Goal: Information Seeking & Learning: Learn about a topic

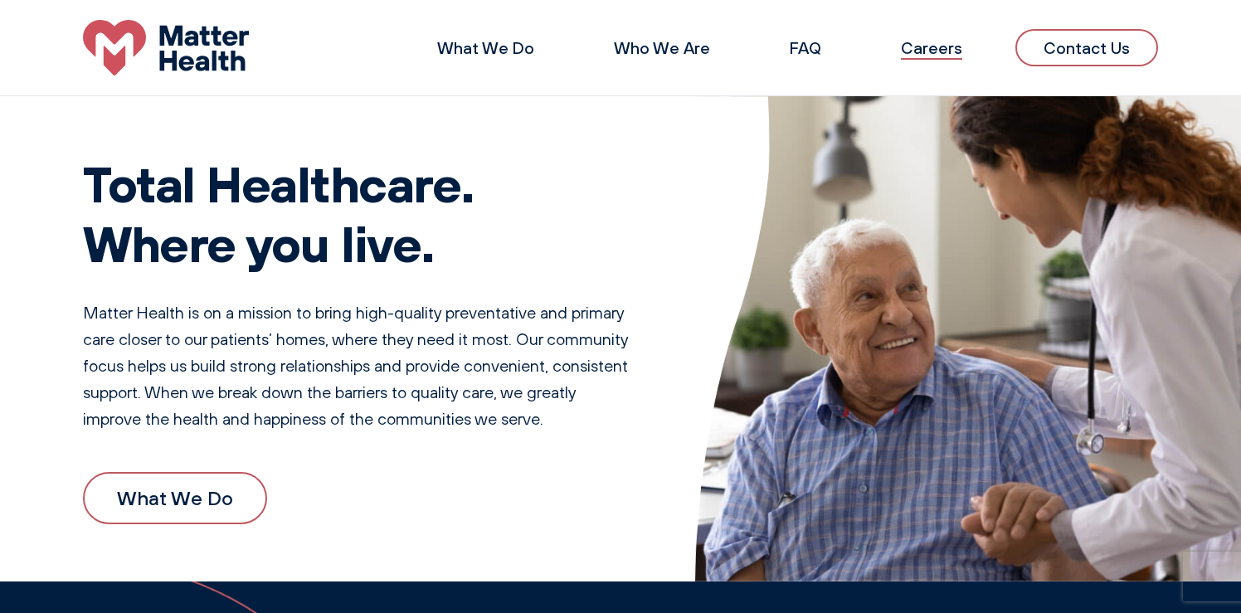
click at [922, 48] on link "Careers" at bounding box center [931, 47] width 61 height 21
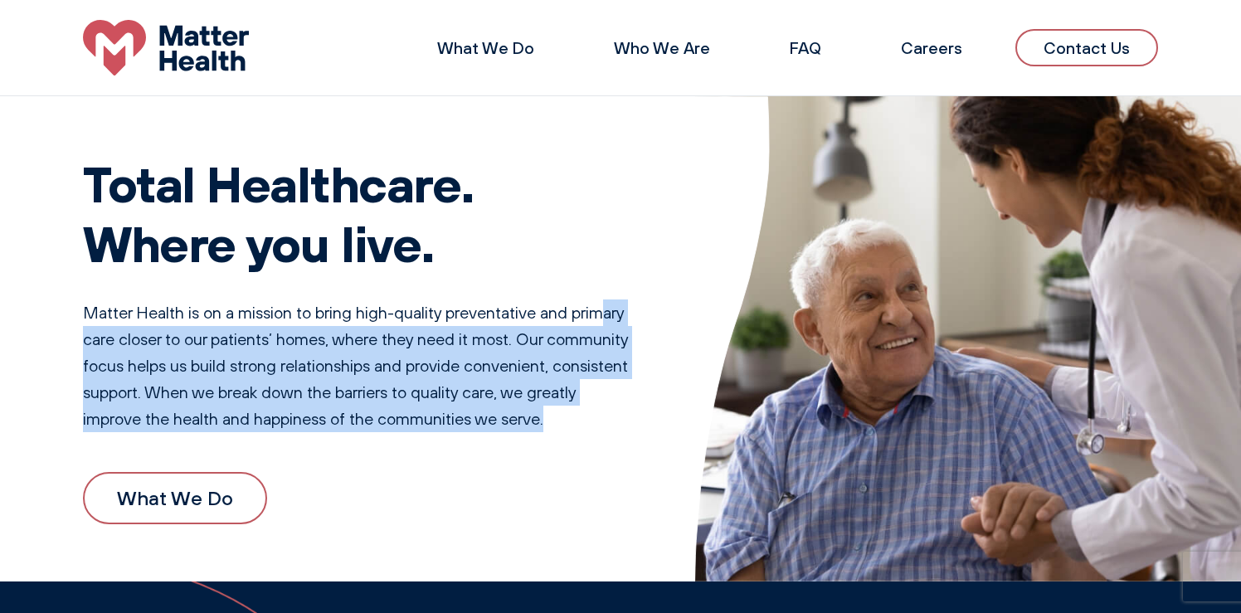
drag, startPoint x: 368, startPoint y: 455, endPoint x: 114, endPoint y: 331, distance: 282.4
click at [114, 331] on div "Total Healthcare. Where you live. Matter Health is on a mission to bring high-q…" at bounding box center [356, 339] width 546 height 450
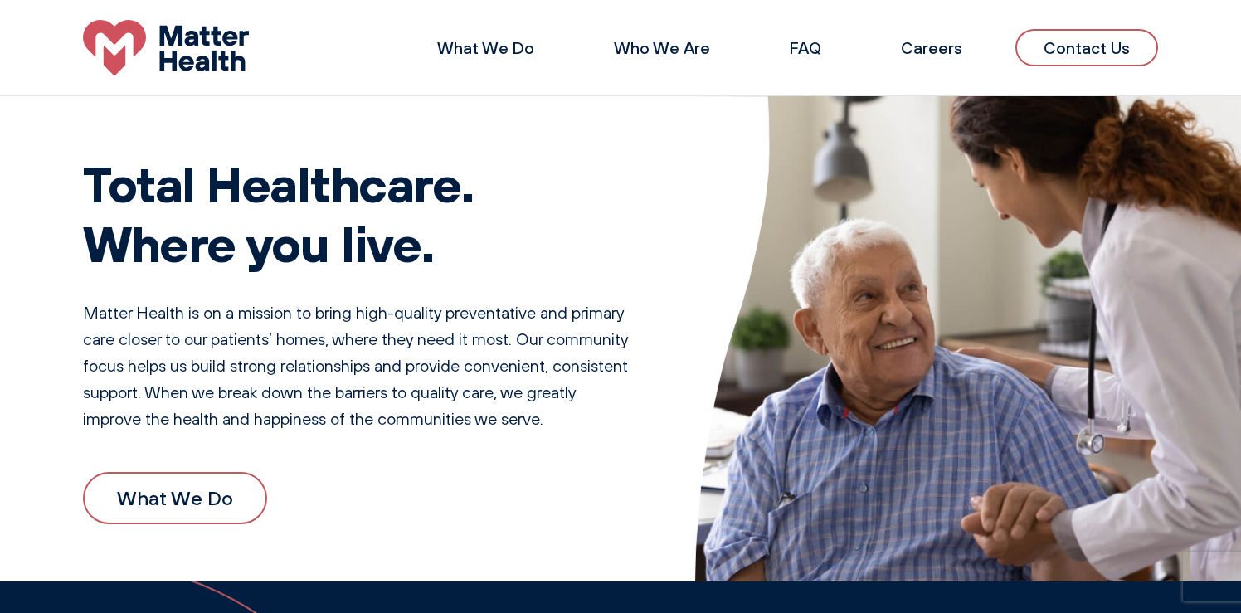
click at [120, 331] on p "Matter Health is on a mission to bring high-quality preventative and primary ca…" at bounding box center [356, 365] width 546 height 133
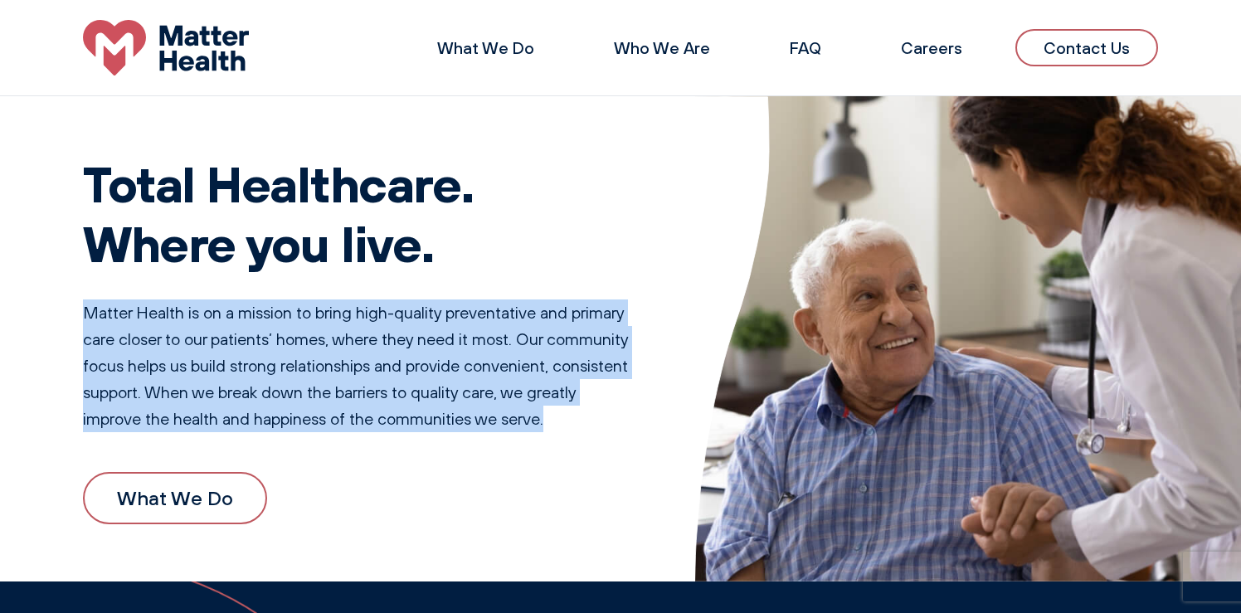
click at [120, 331] on p "Matter Health is on a mission to bring high-quality preventative and primary ca…" at bounding box center [356, 365] width 546 height 133
click at [199, 451] on div "Total Healthcare. Where you live. Matter Health is on a mission to bring high-q…" at bounding box center [356, 339] width 546 height 450
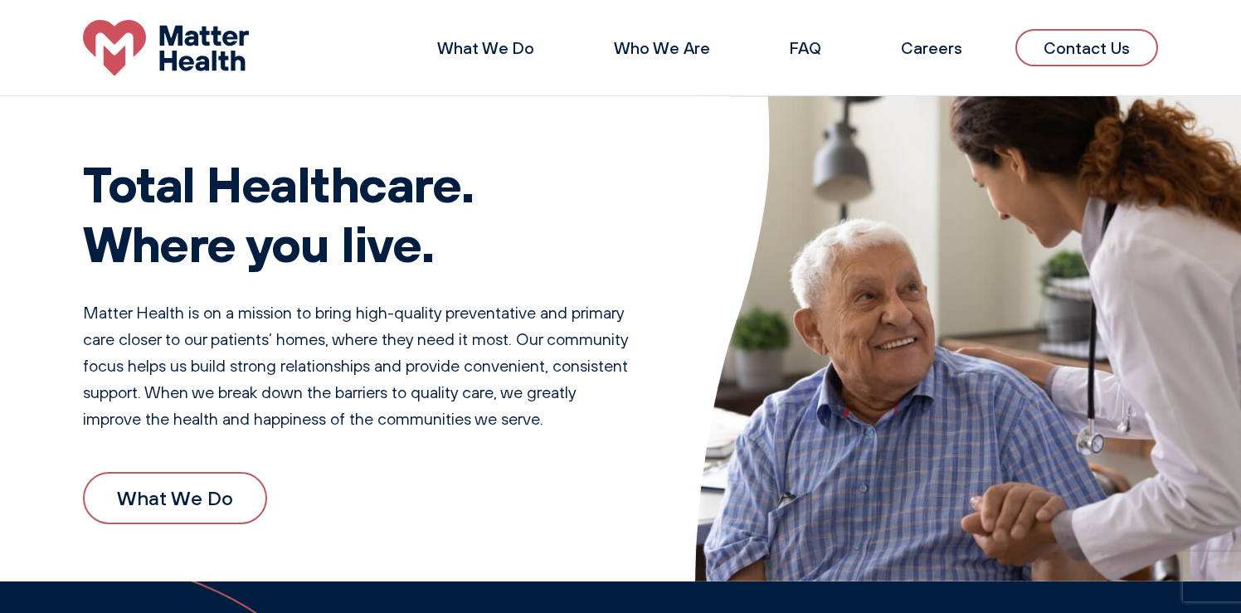
click at [199, 451] on div "Total Healthcare. Where you live. Matter Health is on a mission to bring high-q…" at bounding box center [356, 339] width 546 height 450
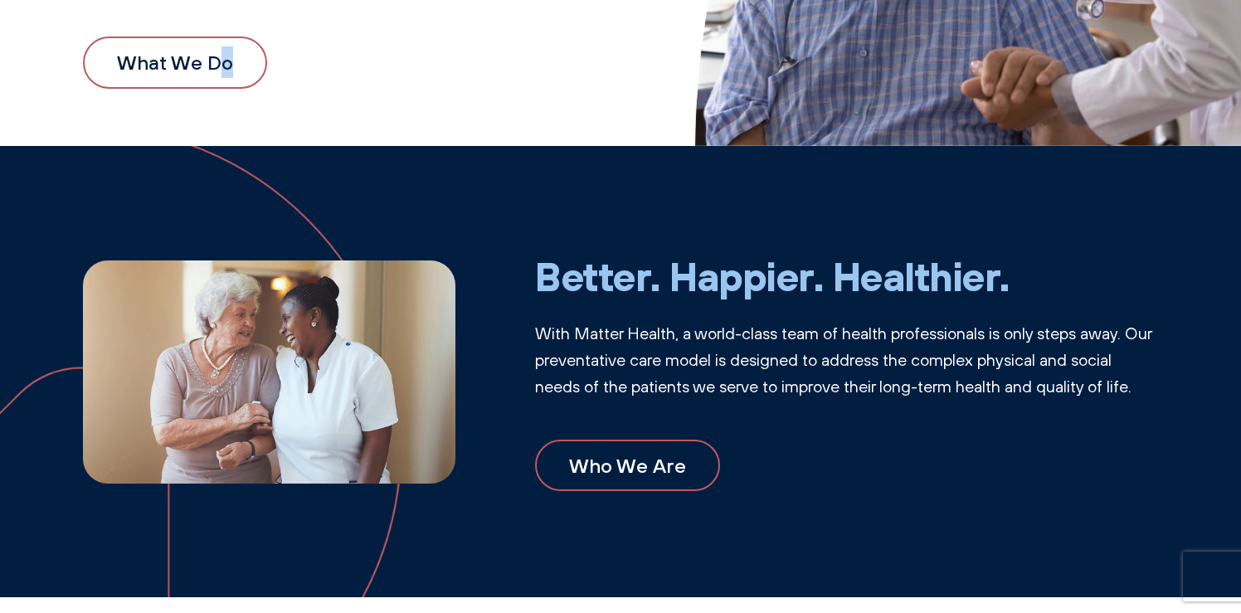
scroll to position [520, 0]
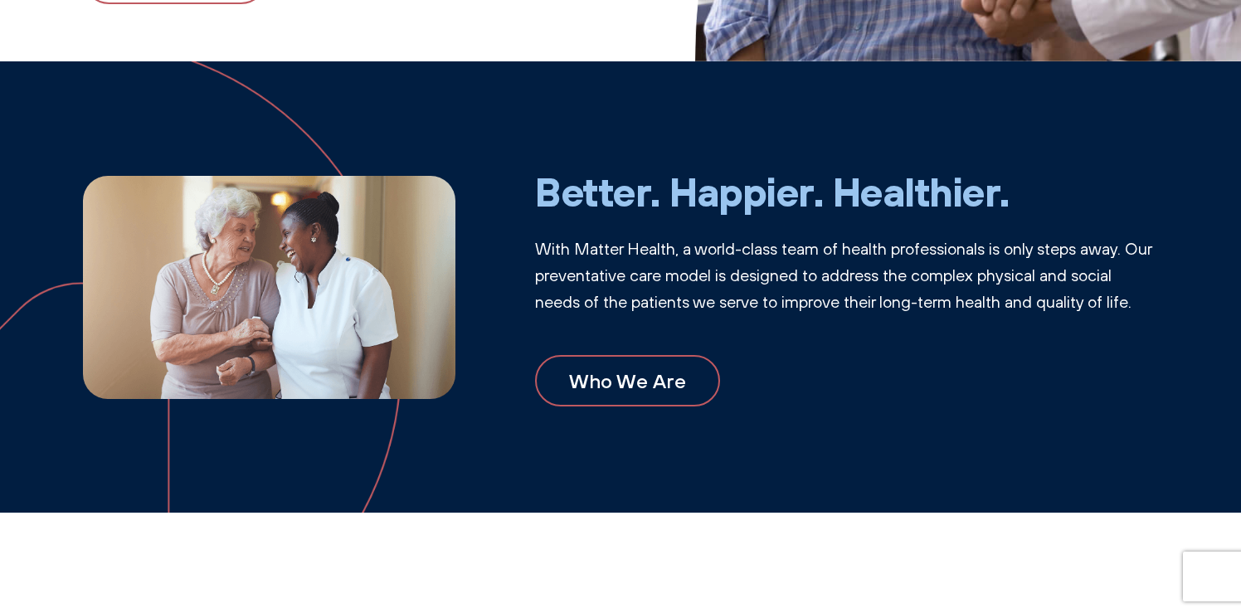
click at [601, 262] on p "With Matter Health, a world-class team of health professionals is only steps aw…" at bounding box center [846, 276] width 623 height 80
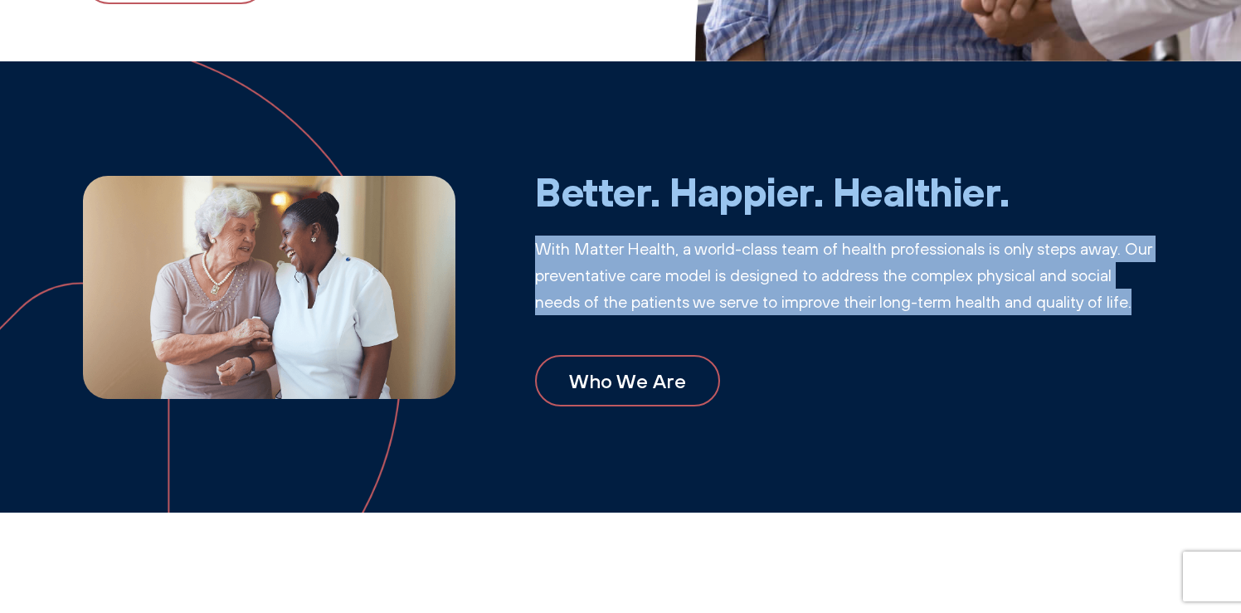
click at [601, 262] on p "With Matter Health, a world-class team of health professionals is only steps aw…" at bounding box center [846, 276] width 623 height 80
click at [513, 152] on img at bounding box center [537, 286] width 1241 height 451
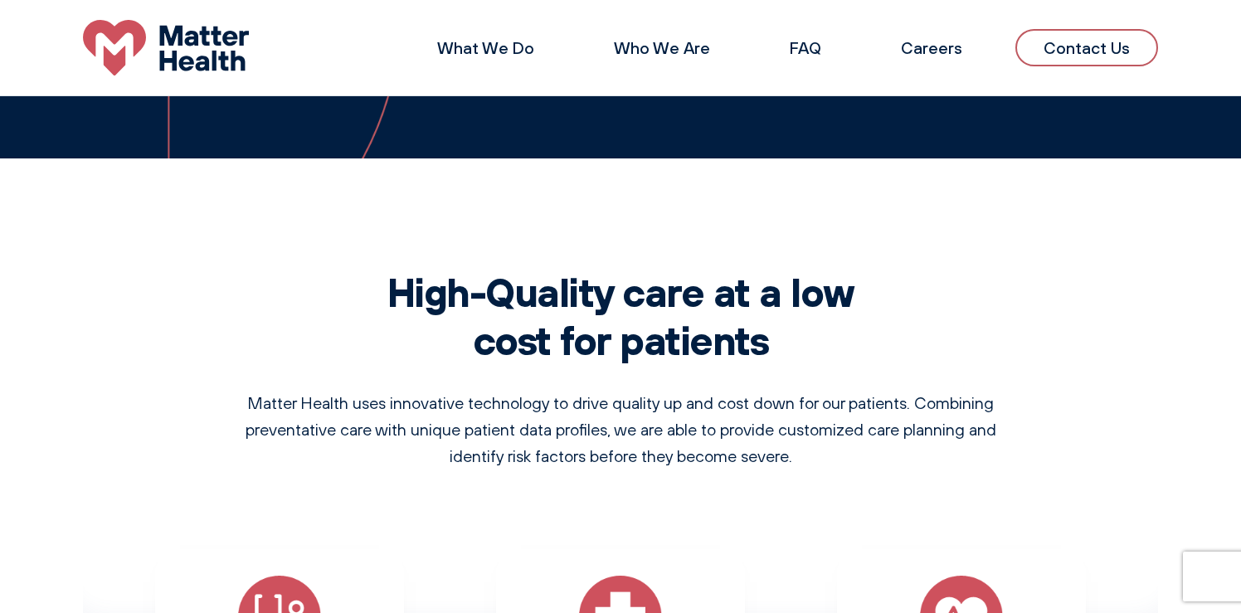
scroll to position [0, 0]
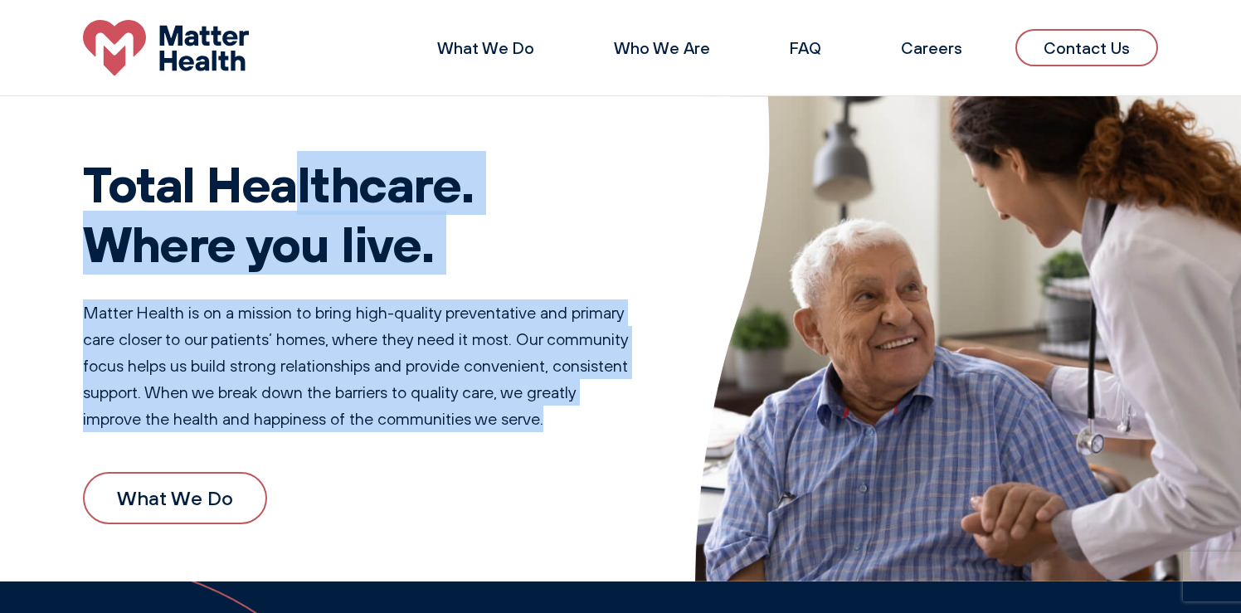
drag, startPoint x: 467, startPoint y: 426, endPoint x: 319, endPoint y: 111, distance: 347.7
click at [319, 114] on div "Total Healthcare. Where you live. Matter Health is on a mission to bring high-q…" at bounding box center [356, 339] width 546 height 450
click at [319, 202] on h1 "Total Healthcare. Where you live." at bounding box center [356, 212] width 546 height 119
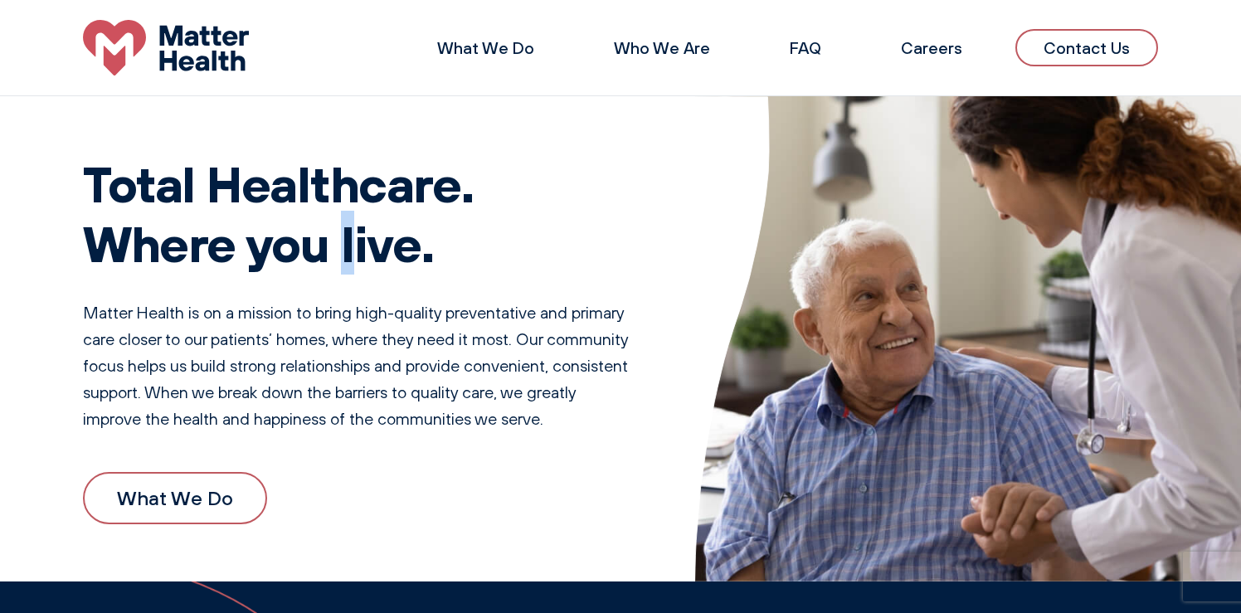
click at [319, 202] on h1 "Total Healthcare. Where you live." at bounding box center [356, 212] width 546 height 119
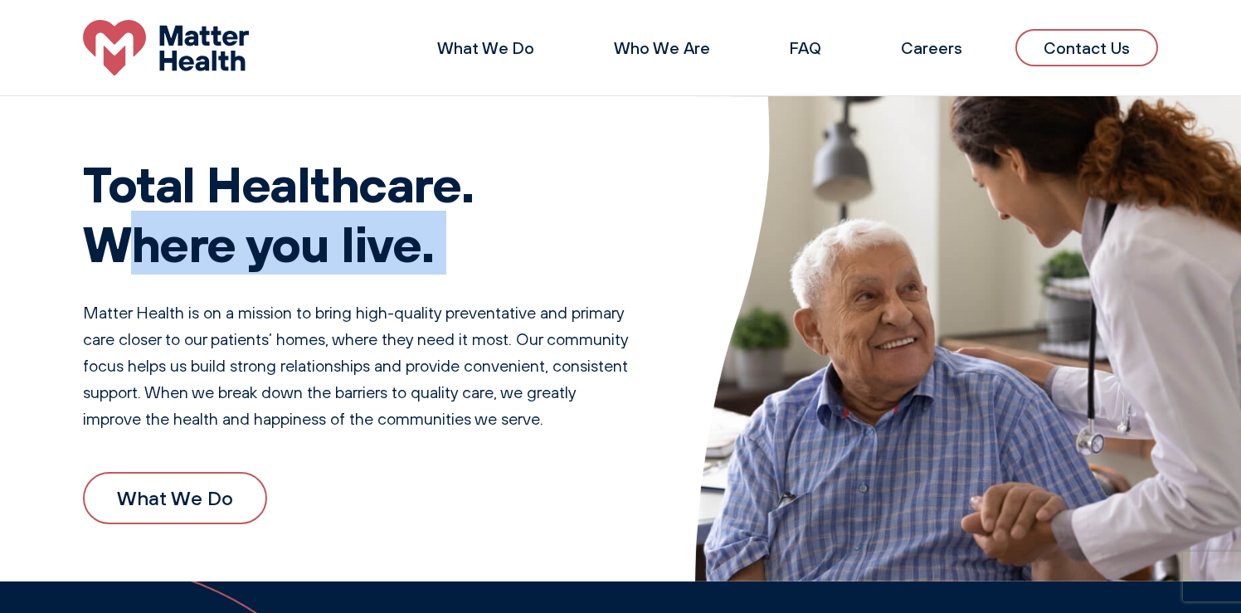
click at [319, 202] on h1 "Total Healthcare. Where you live." at bounding box center [356, 212] width 546 height 119
click at [328, 284] on div "Total Healthcare. Where you live. Matter Health is on a mission to bring high-q…" at bounding box center [356, 339] width 546 height 450
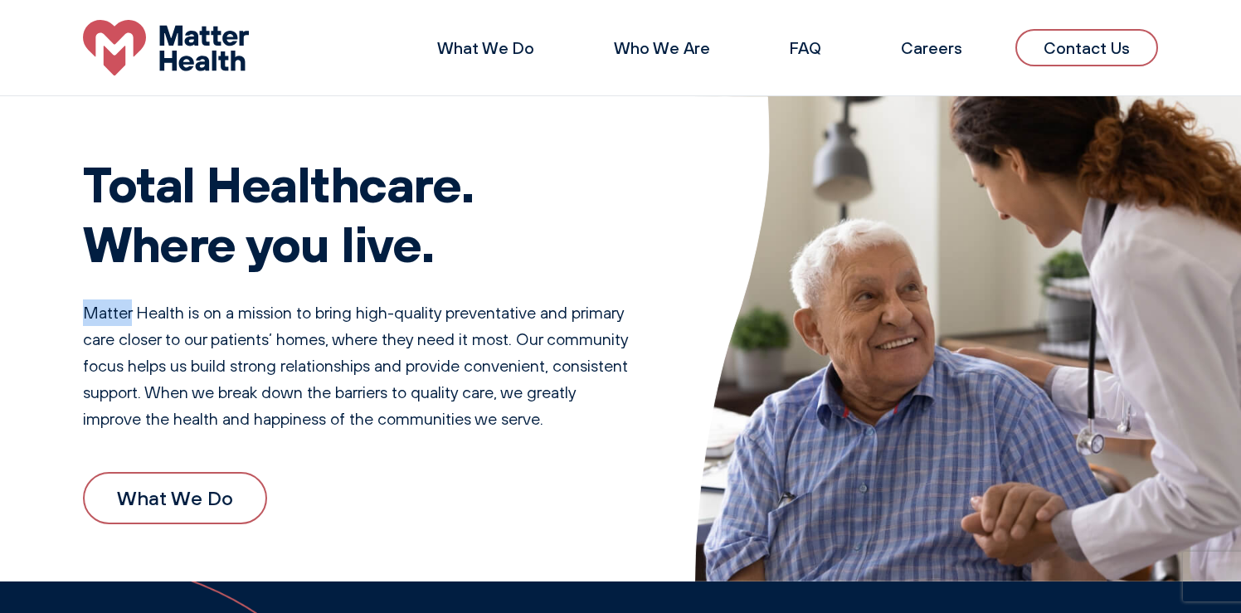
click at [328, 284] on div "Total Healthcare. Where you live. Matter Health is on a mission to bring high-q…" at bounding box center [356, 339] width 546 height 450
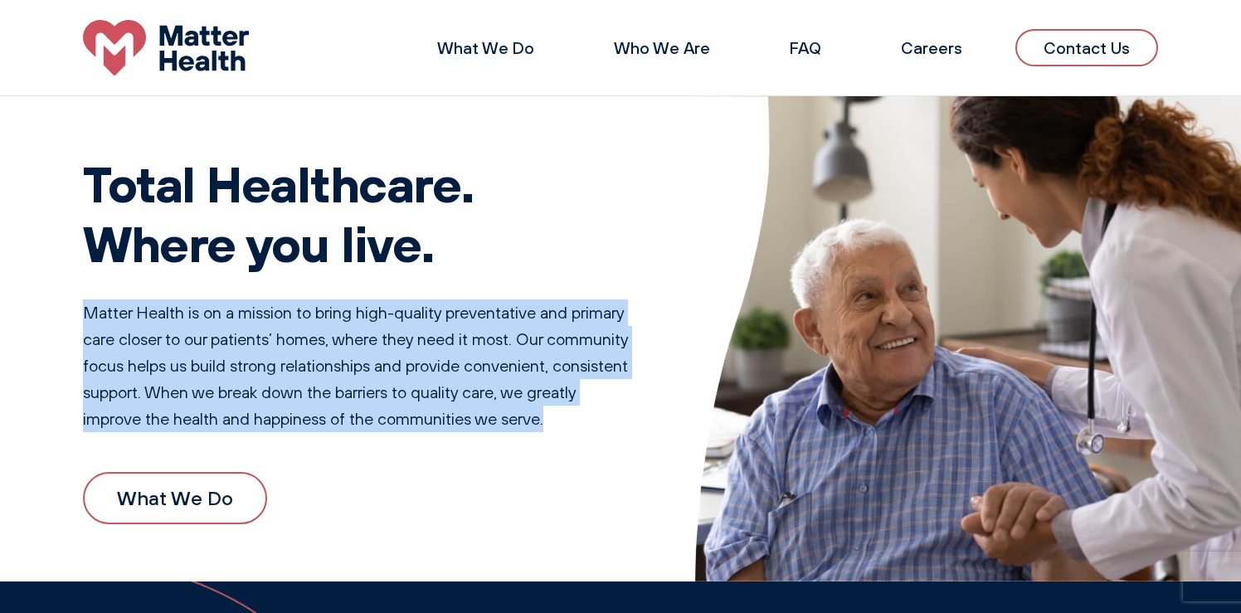
click at [328, 284] on div "Total Healthcare. Where you live. Matter Health is on a mission to bring high-q…" at bounding box center [356, 339] width 546 height 450
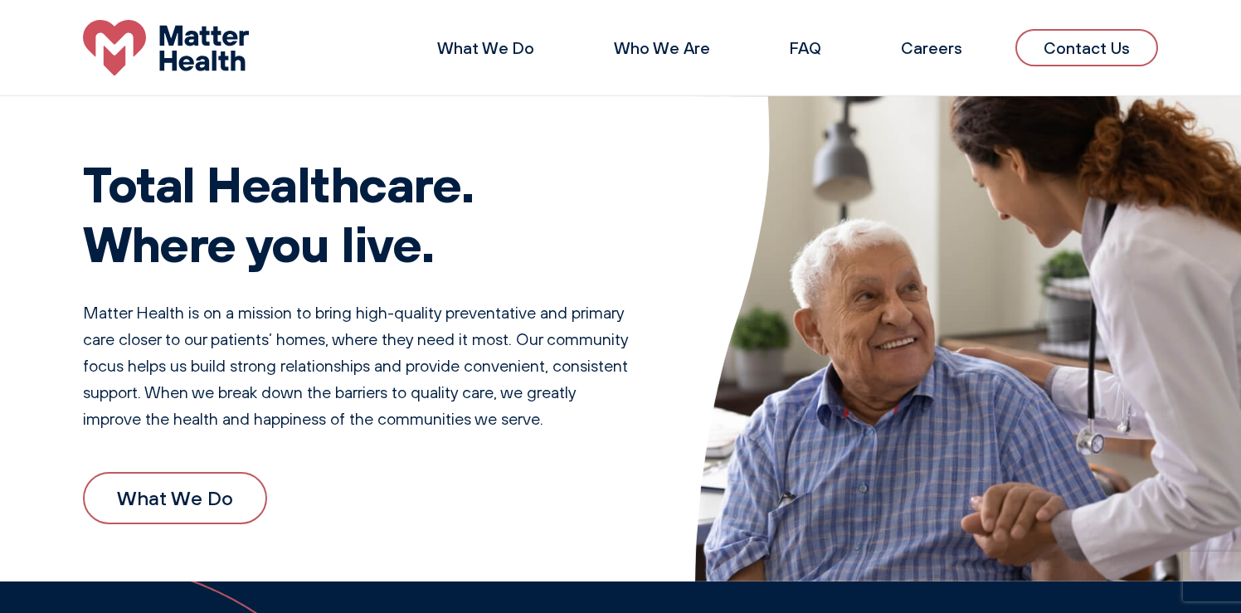
click at [329, 386] on p "Matter Health is on a mission to bring high-quality preventative and primary ca…" at bounding box center [356, 365] width 546 height 133
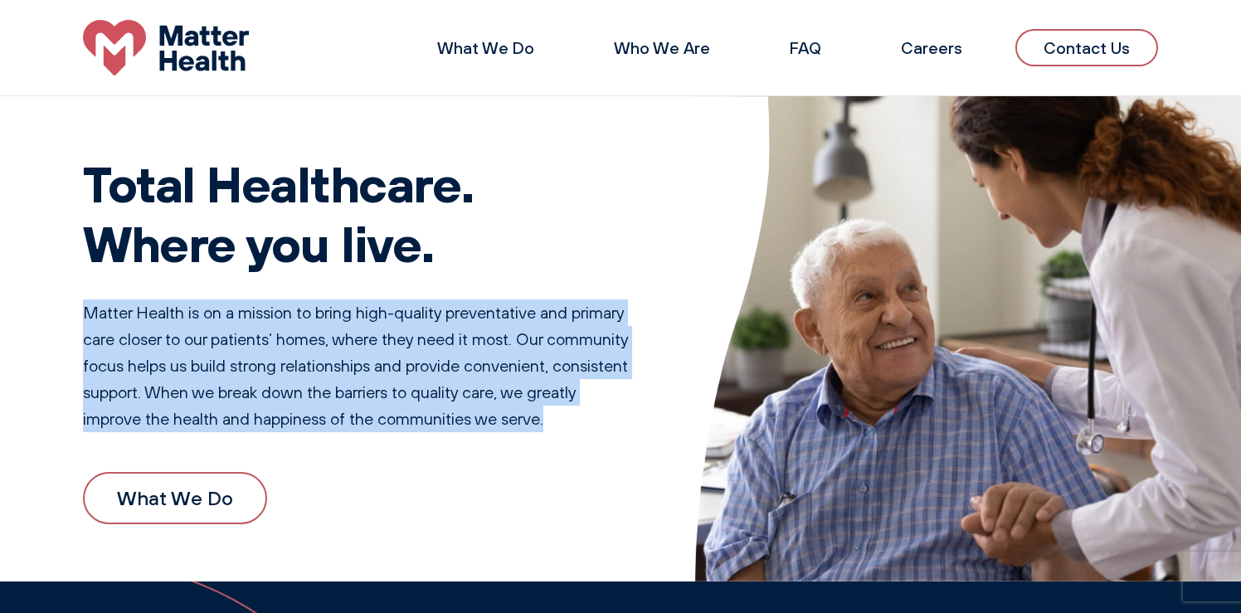
click at [329, 386] on p "Matter Health is on a mission to bring high-quality preventative and primary ca…" at bounding box center [356, 365] width 546 height 133
click at [320, 432] on p "Matter Health is on a mission to bring high-quality preventative and primary ca…" at bounding box center [356, 365] width 546 height 133
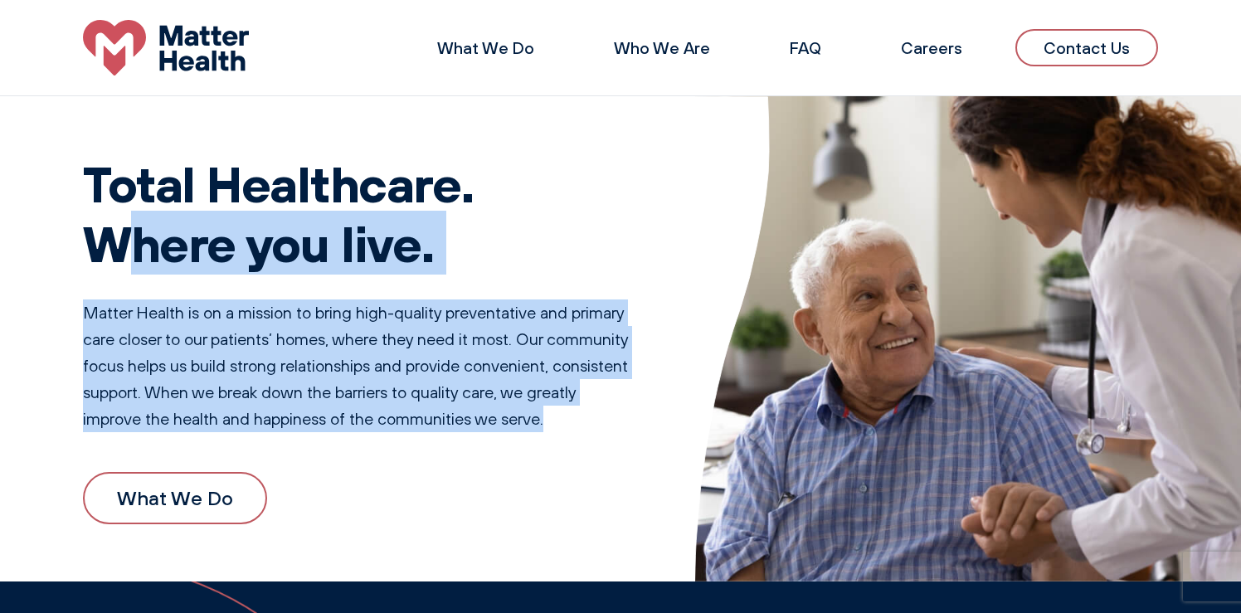
drag, startPoint x: 320, startPoint y: 441, endPoint x: 172, endPoint y: 231, distance: 257.8
click at [175, 234] on div "Total Healthcare. Where you live. Matter Health is on a mission to bring high-q…" at bounding box center [356, 339] width 546 height 450
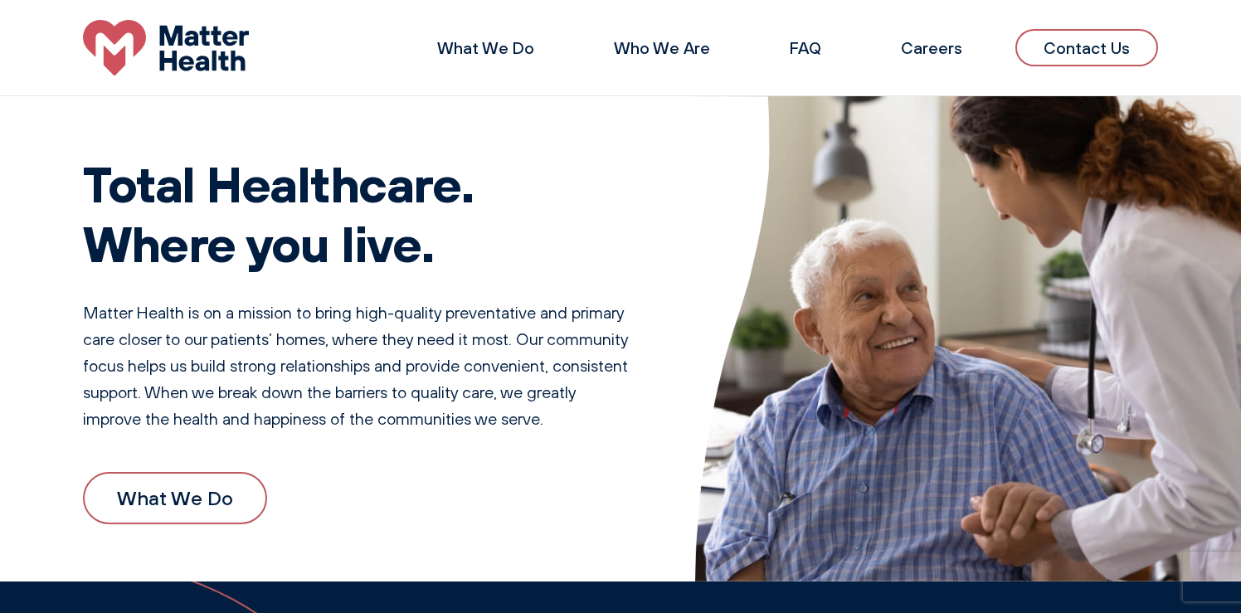
click at [139, 184] on h1 "Total Healthcare. Where you live." at bounding box center [356, 212] width 546 height 119
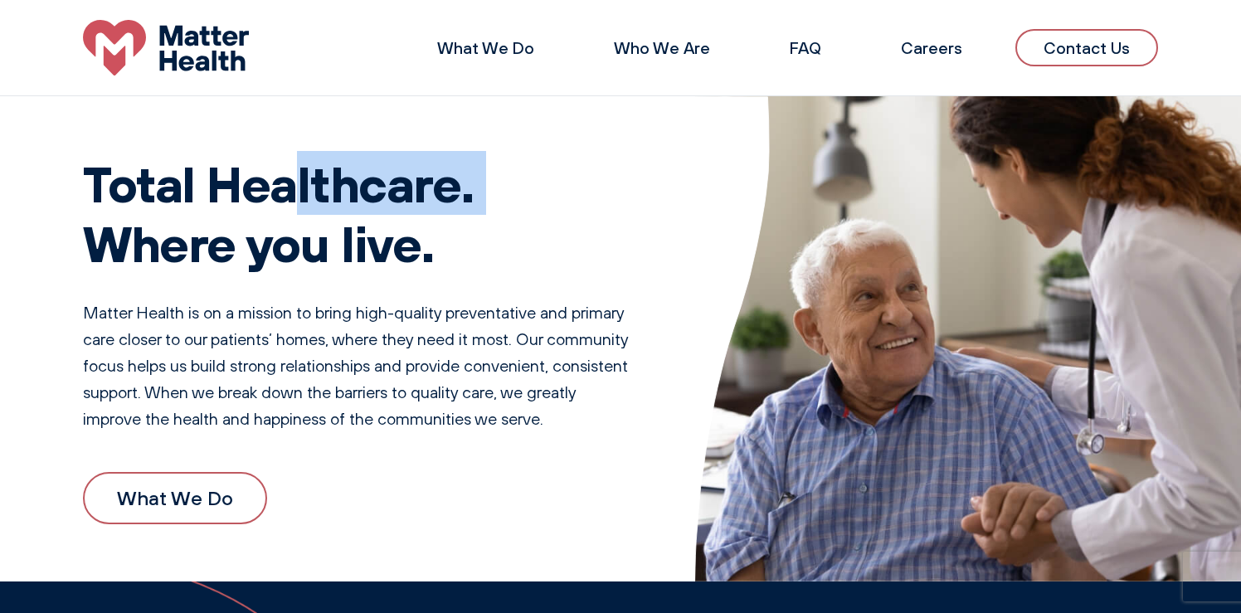
click at [139, 184] on h1 "Total Healthcare. Where you live." at bounding box center [356, 212] width 546 height 119
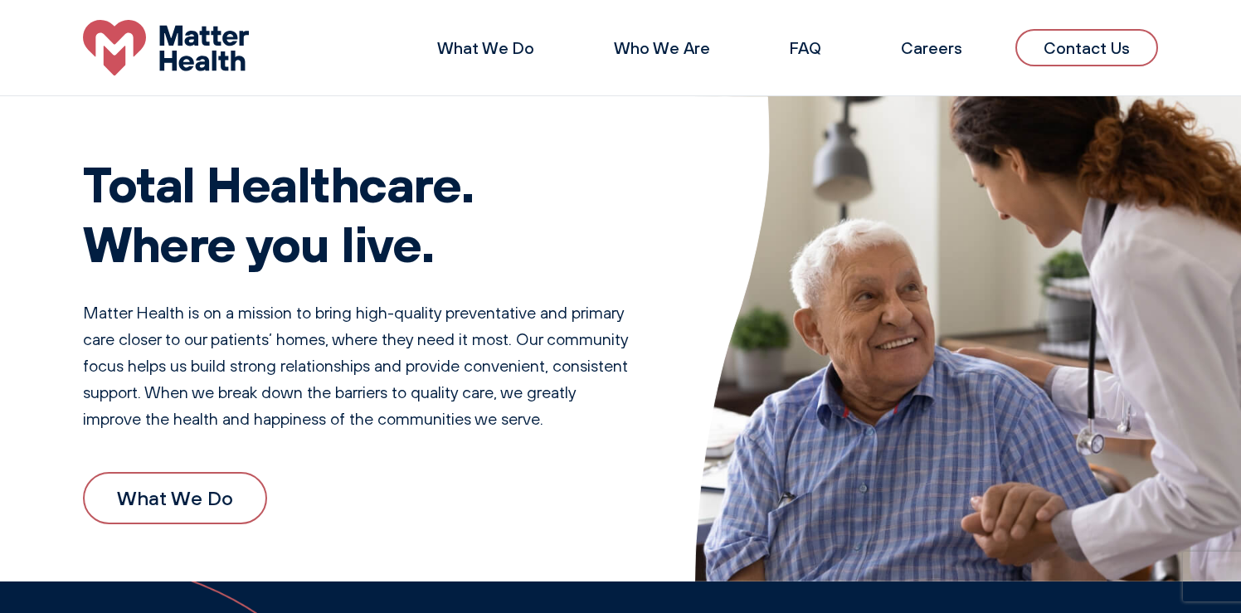
click at [157, 216] on h1 "Total Healthcare. Where you live." at bounding box center [356, 212] width 546 height 119
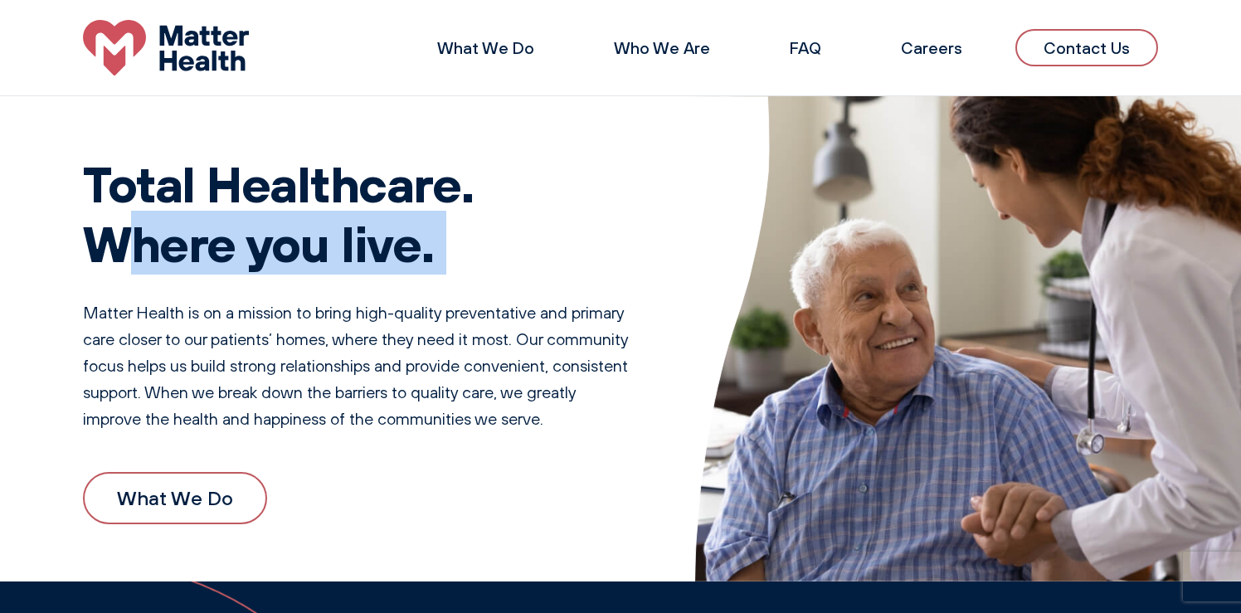
click at [157, 216] on h1 "Total Healthcare. Where you live." at bounding box center [356, 212] width 546 height 119
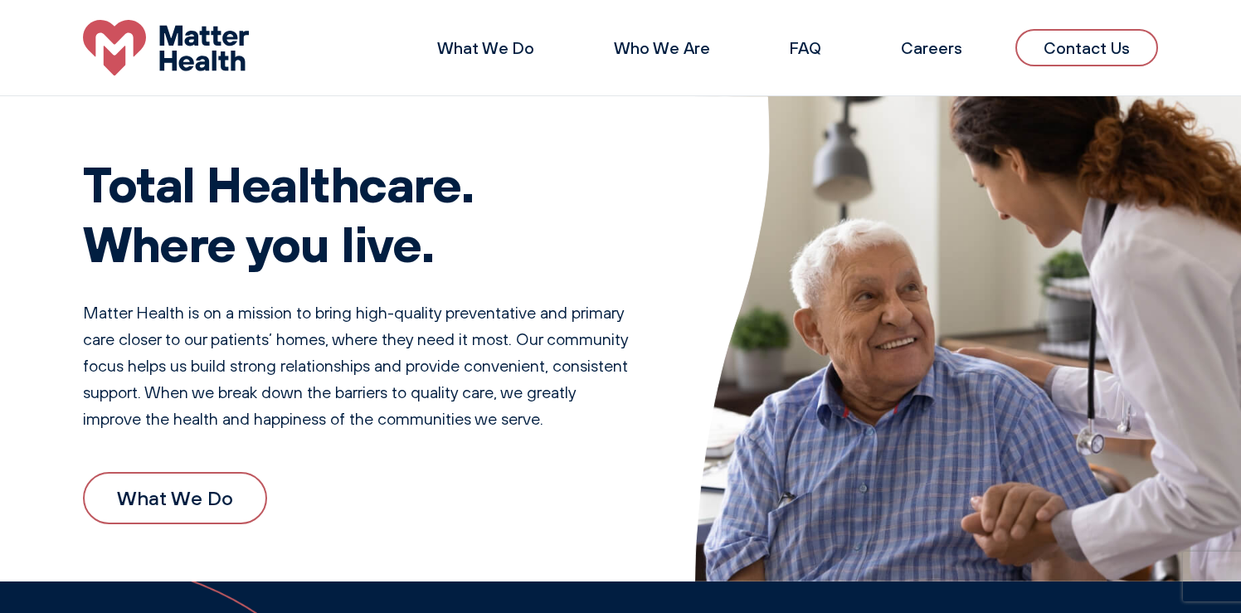
click at [189, 309] on p "Matter Health is on a mission to bring high-quality preventative and primary ca…" at bounding box center [356, 365] width 546 height 133
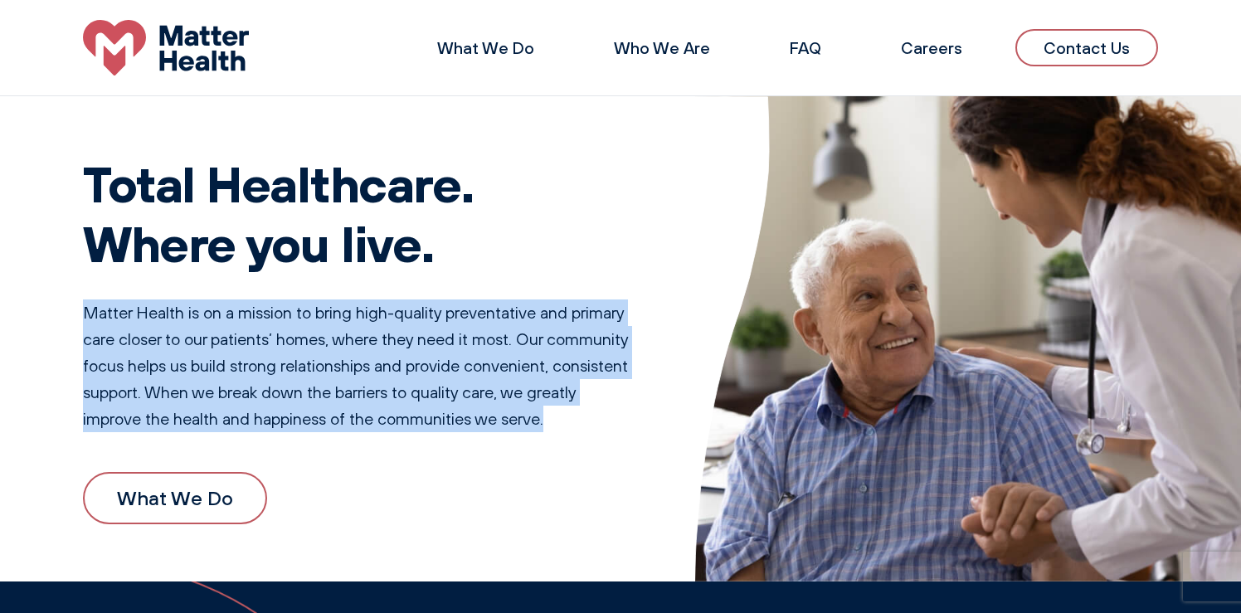
click at [189, 309] on p "Matter Health is on a mission to bring high-quality preventative and primary ca…" at bounding box center [356, 365] width 546 height 133
click at [259, 382] on p "Matter Health is on a mission to bring high-quality preventative and primary ca…" at bounding box center [356, 365] width 546 height 133
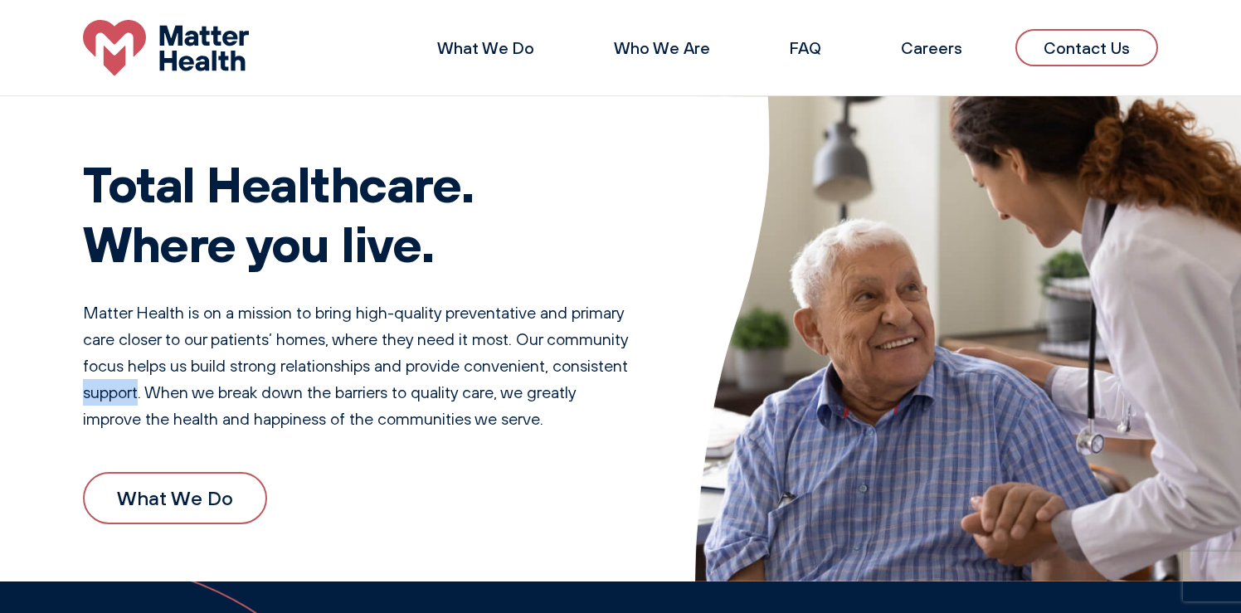
click at [259, 382] on p "Matter Health is on a mission to bring high-quality preventative and primary ca…" at bounding box center [356, 365] width 546 height 133
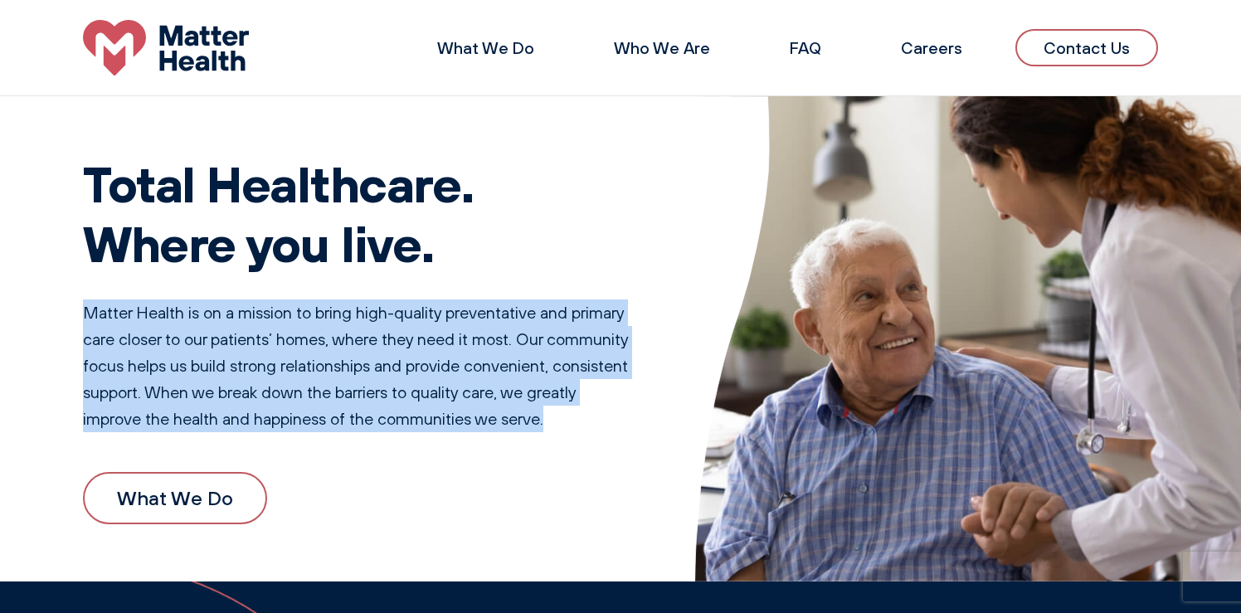
click at [259, 382] on p "Matter Health is on a mission to bring high-quality preventative and primary ca…" at bounding box center [356, 365] width 546 height 133
